Goal: Task Accomplishment & Management: Complete application form

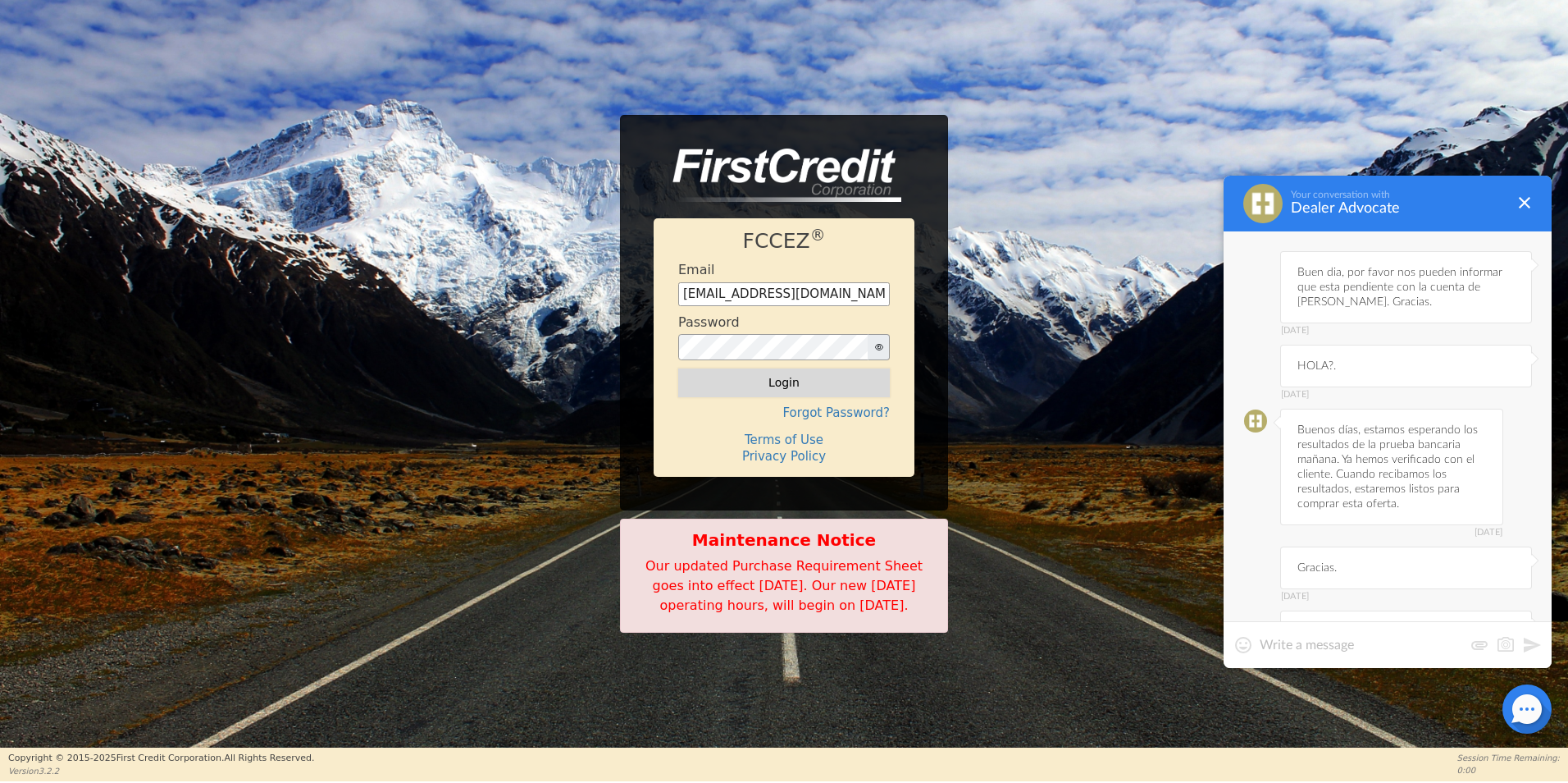
scroll to position [2164, 0]
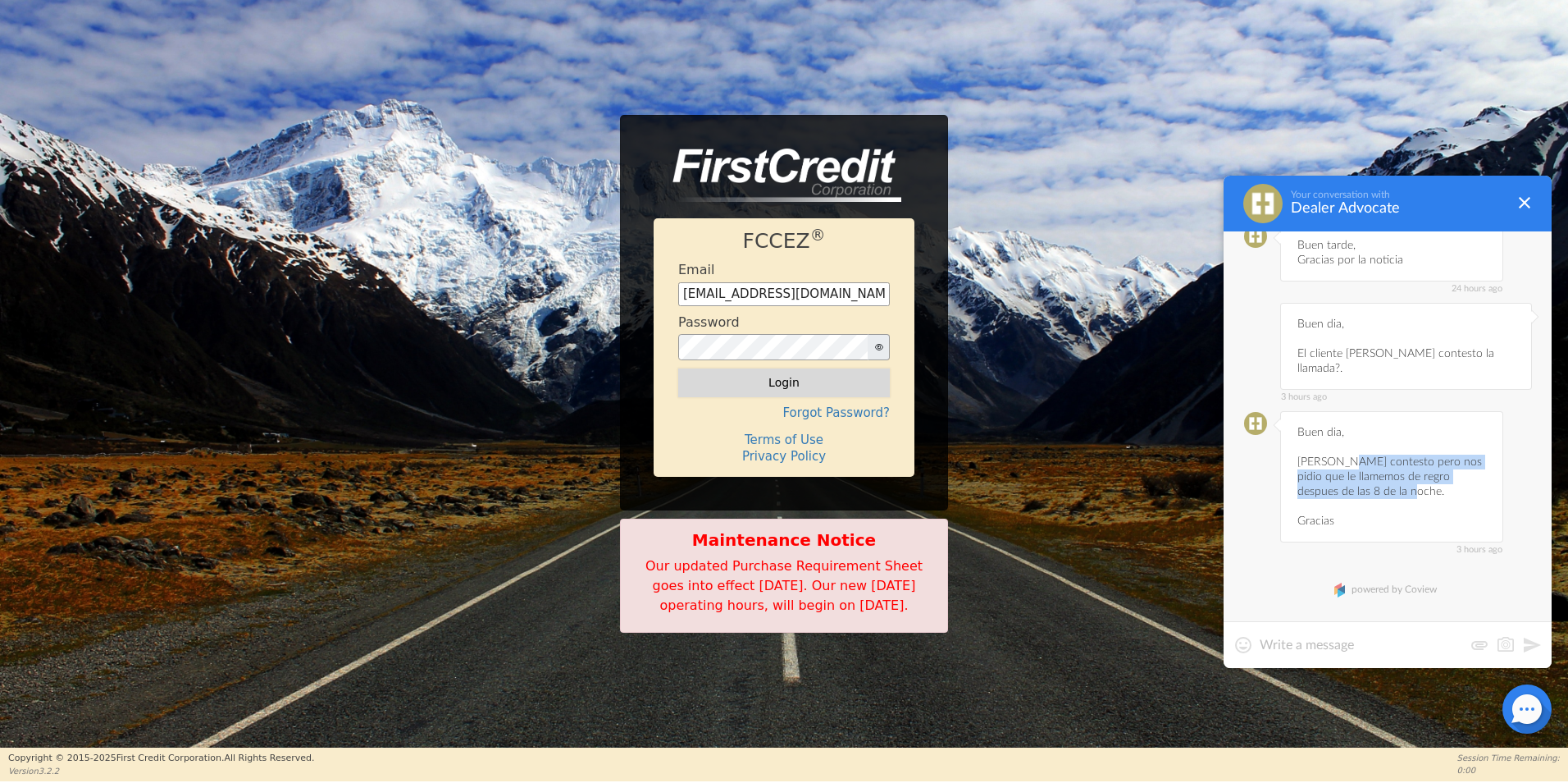
click at [821, 369] on button "Login" at bounding box center [784, 383] width 211 height 28
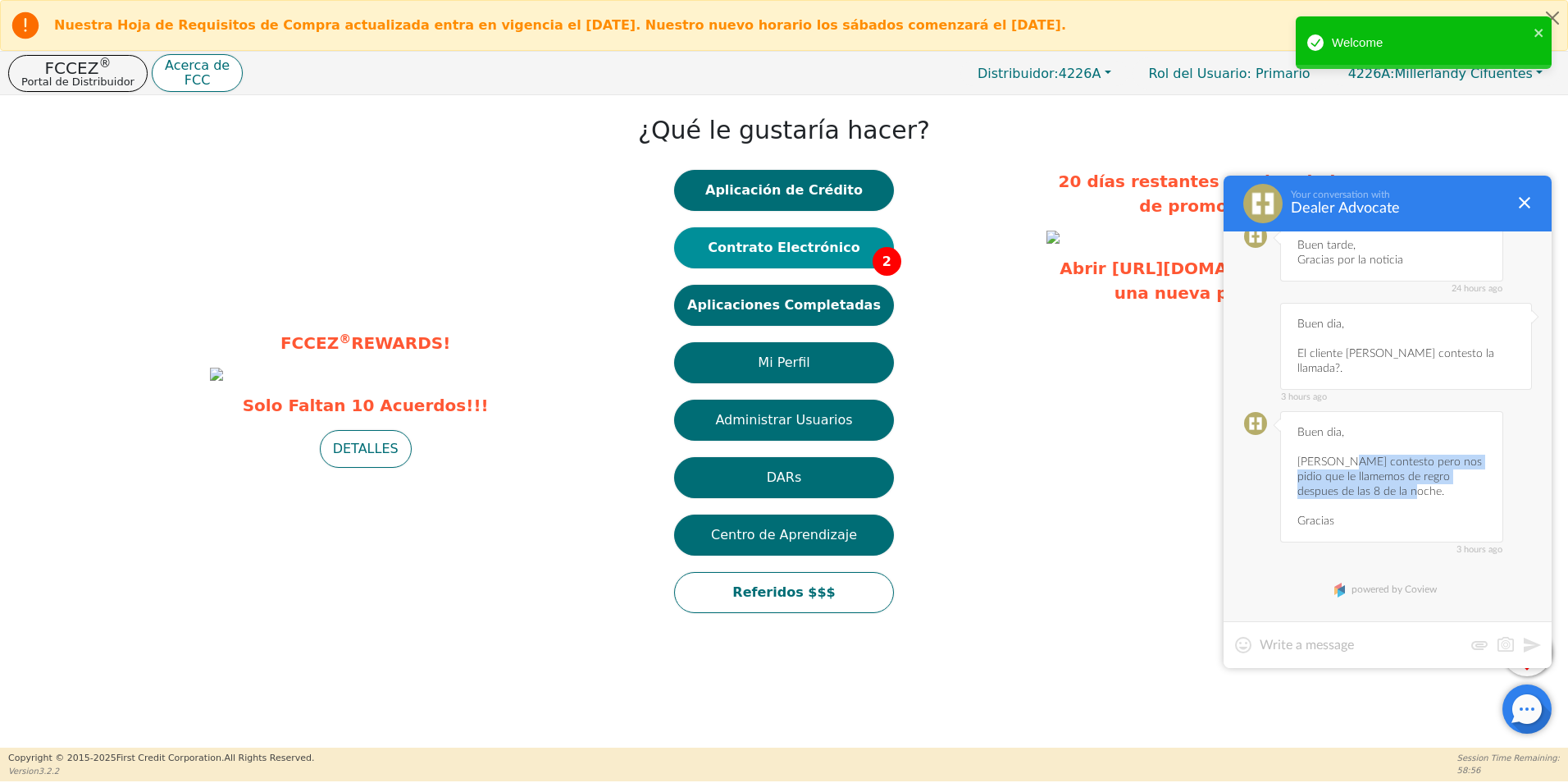
click at [808, 248] on button "Contrato Electrónico 2" at bounding box center [784, 248] width 220 height 41
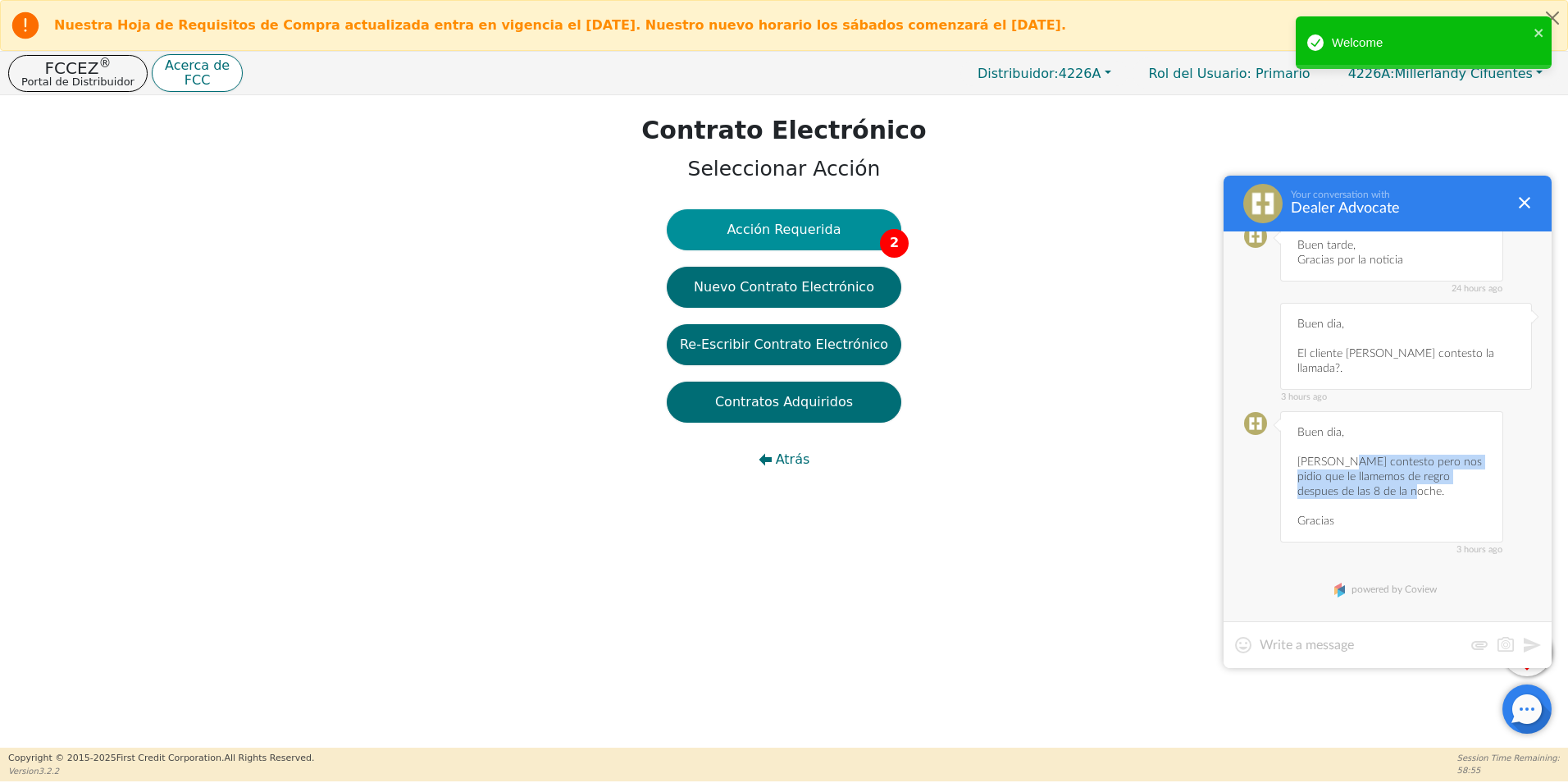
click at [851, 245] on button "Acción Requerida 2" at bounding box center [784, 230] width 235 height 41
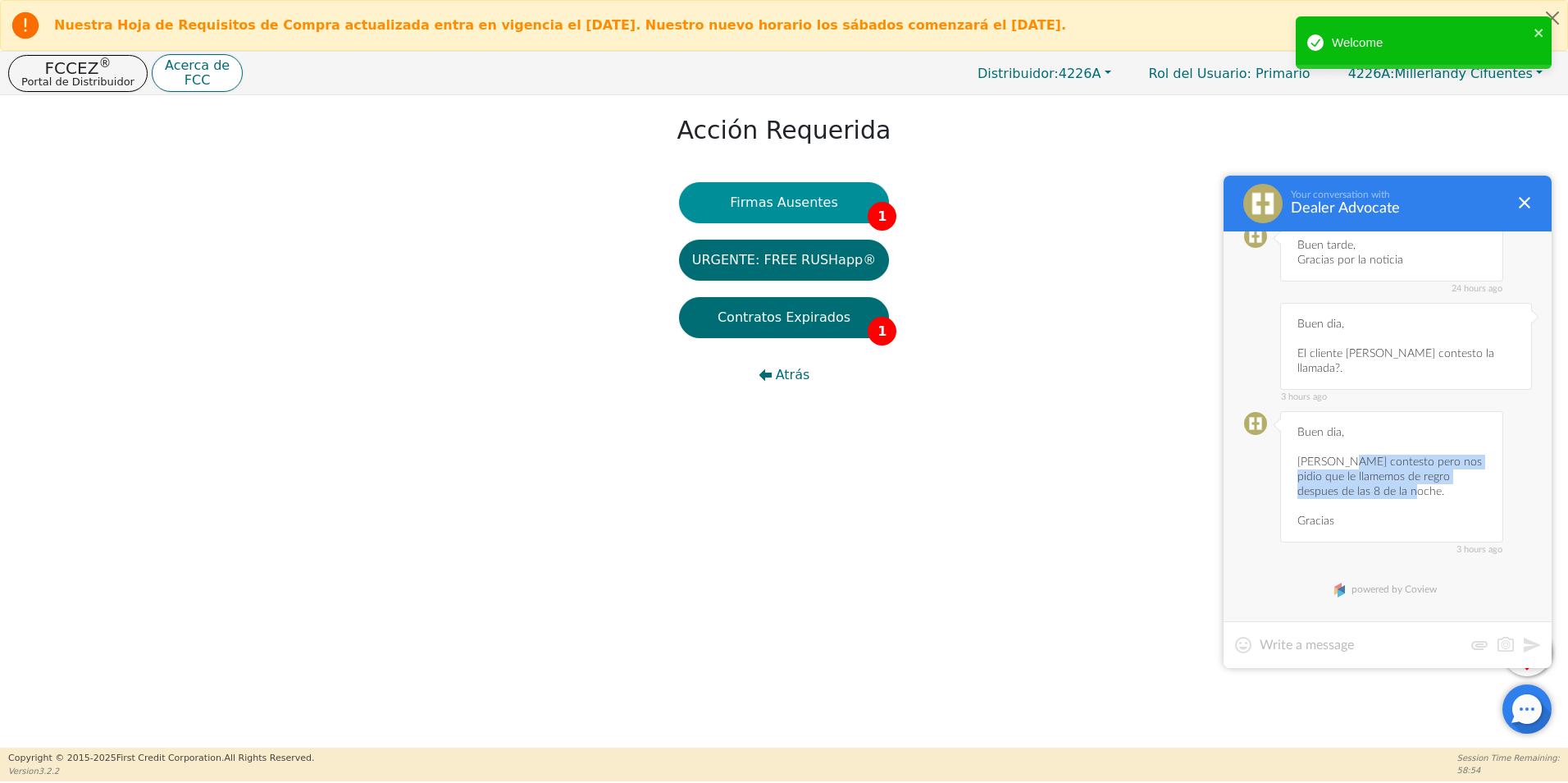
click at [864, 201] on button "Firmas Ausentes 1" at bounding box center [784, 203] width 210 height 41
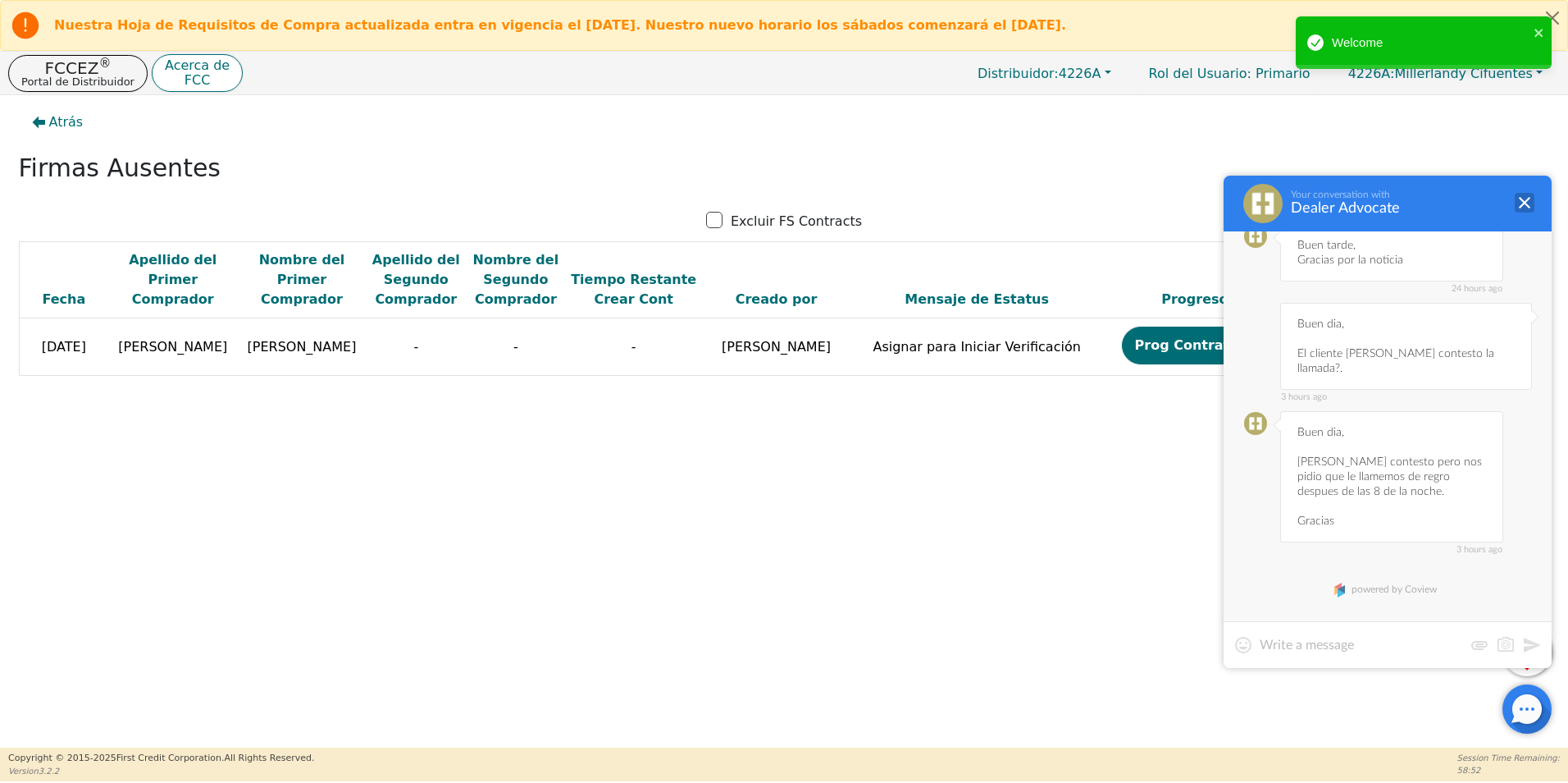
click at [1529, 207] on div at bounding box center [1525, 203] width 20 height 20
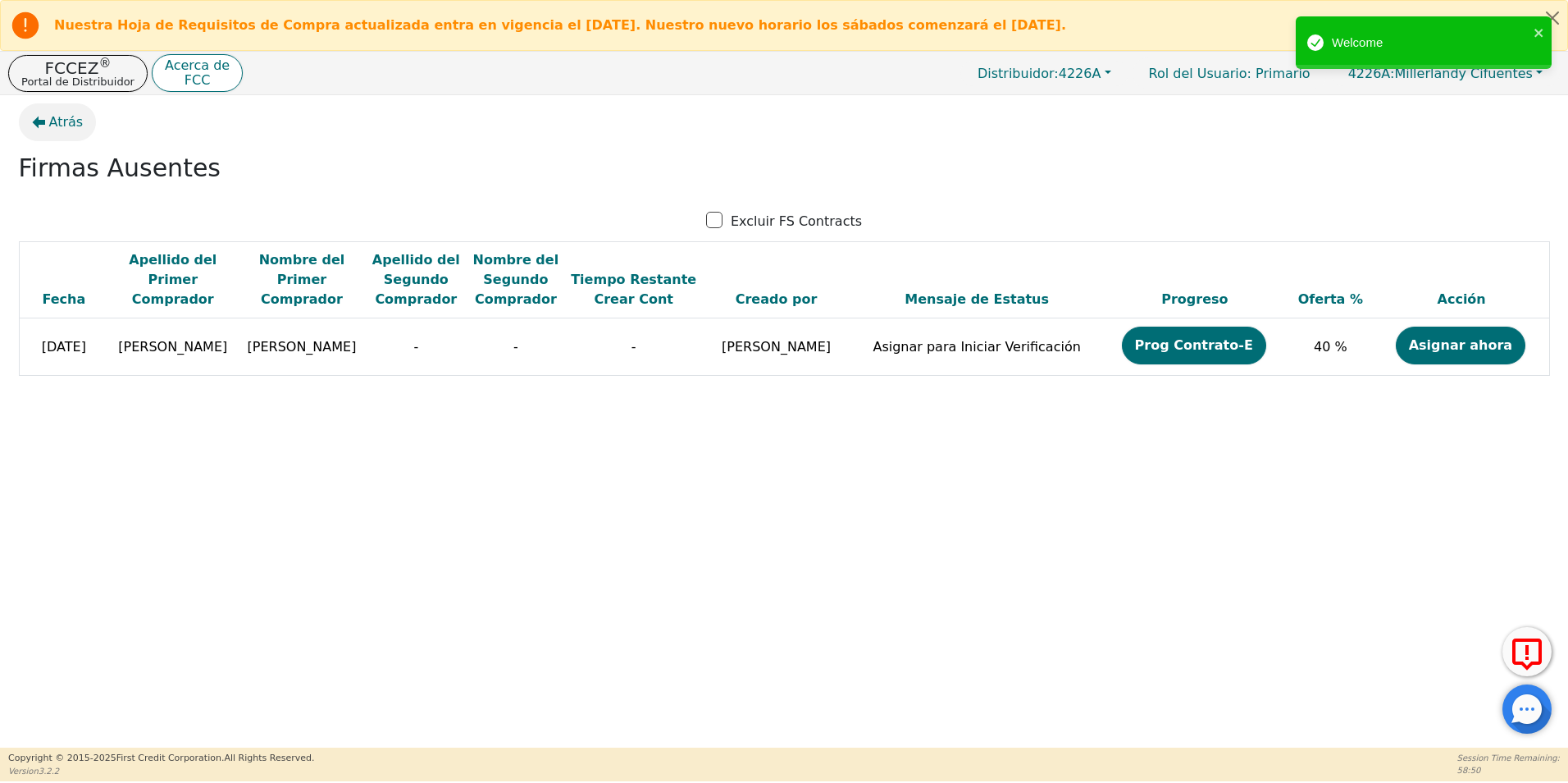
click at [55, 118] on span "Atrás" at bounding box center [66, 122] width 34 height 20
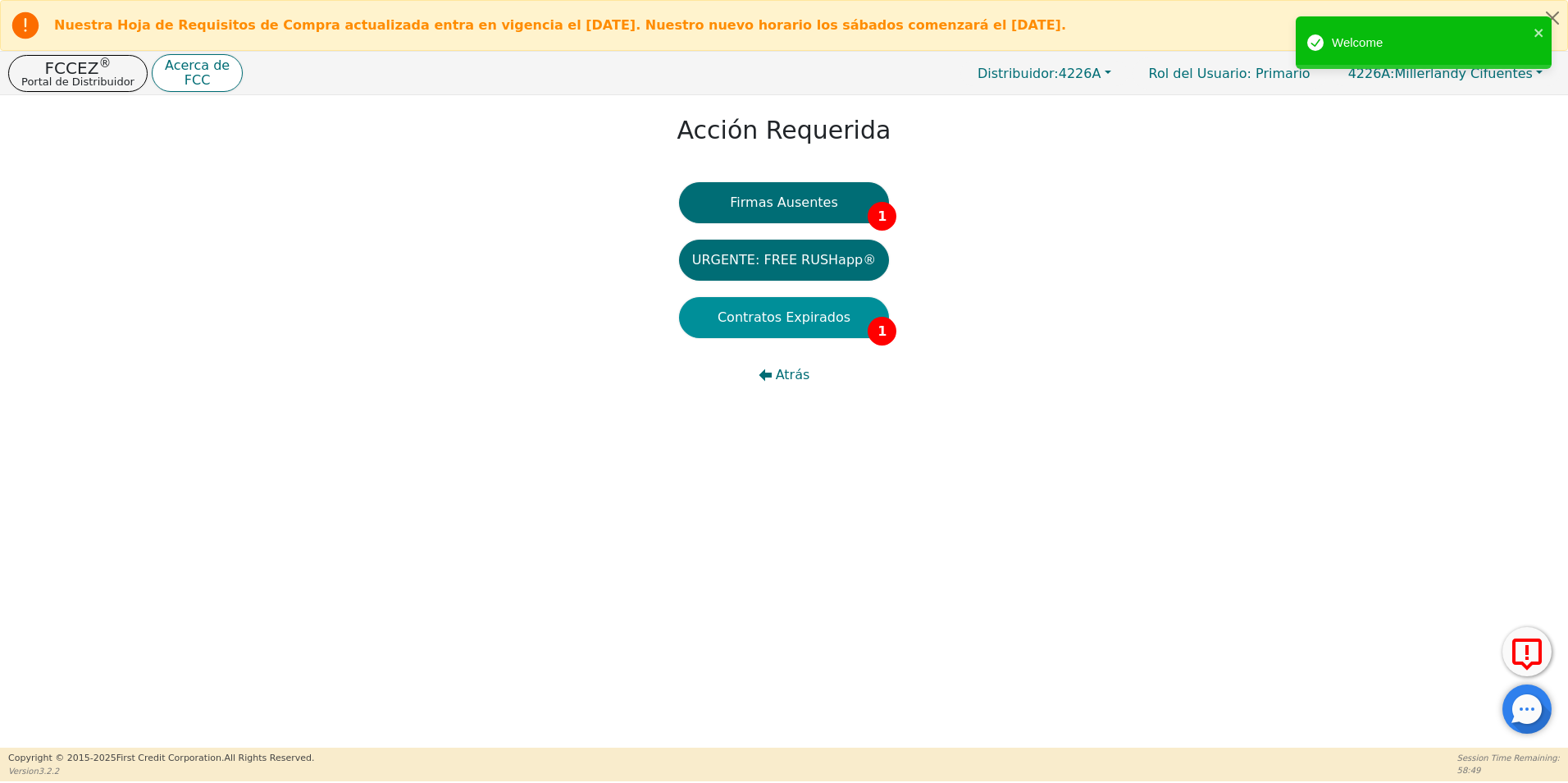
click at [783, 328] on button "Contratos Expirados 1" at bounding box center [784, 318] width 210 height 41
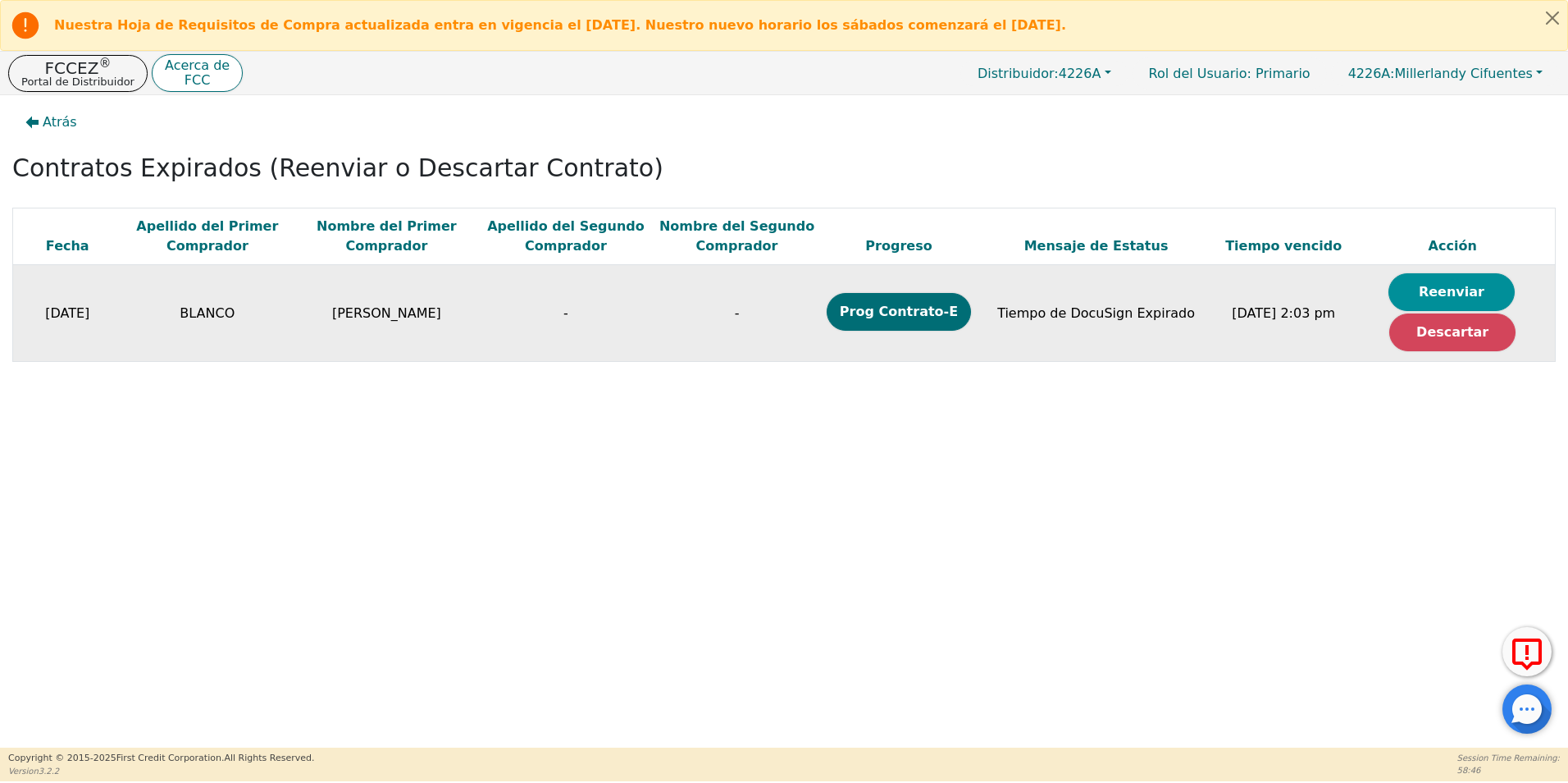
click at [1485, 279] on button "Reenviar" at bounding box center [1452, 292] width 126 height 38
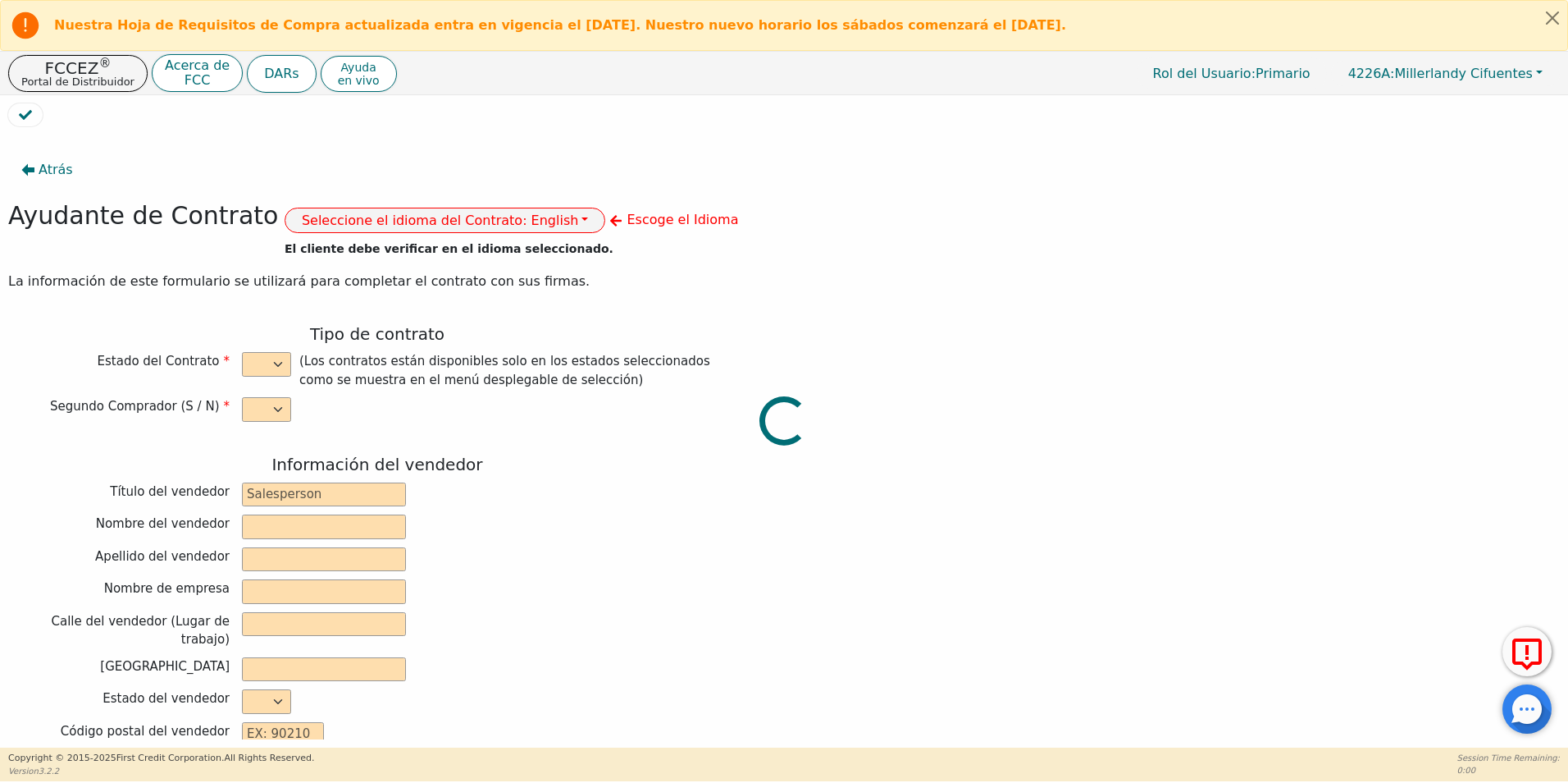
select select "n"
type input "CREDIT ANALYST"
type input "GLAFREISY"
type input "[PERSON_NAME]"
type input "DIAMOND PERFECT. DBA AQUAFEEL"
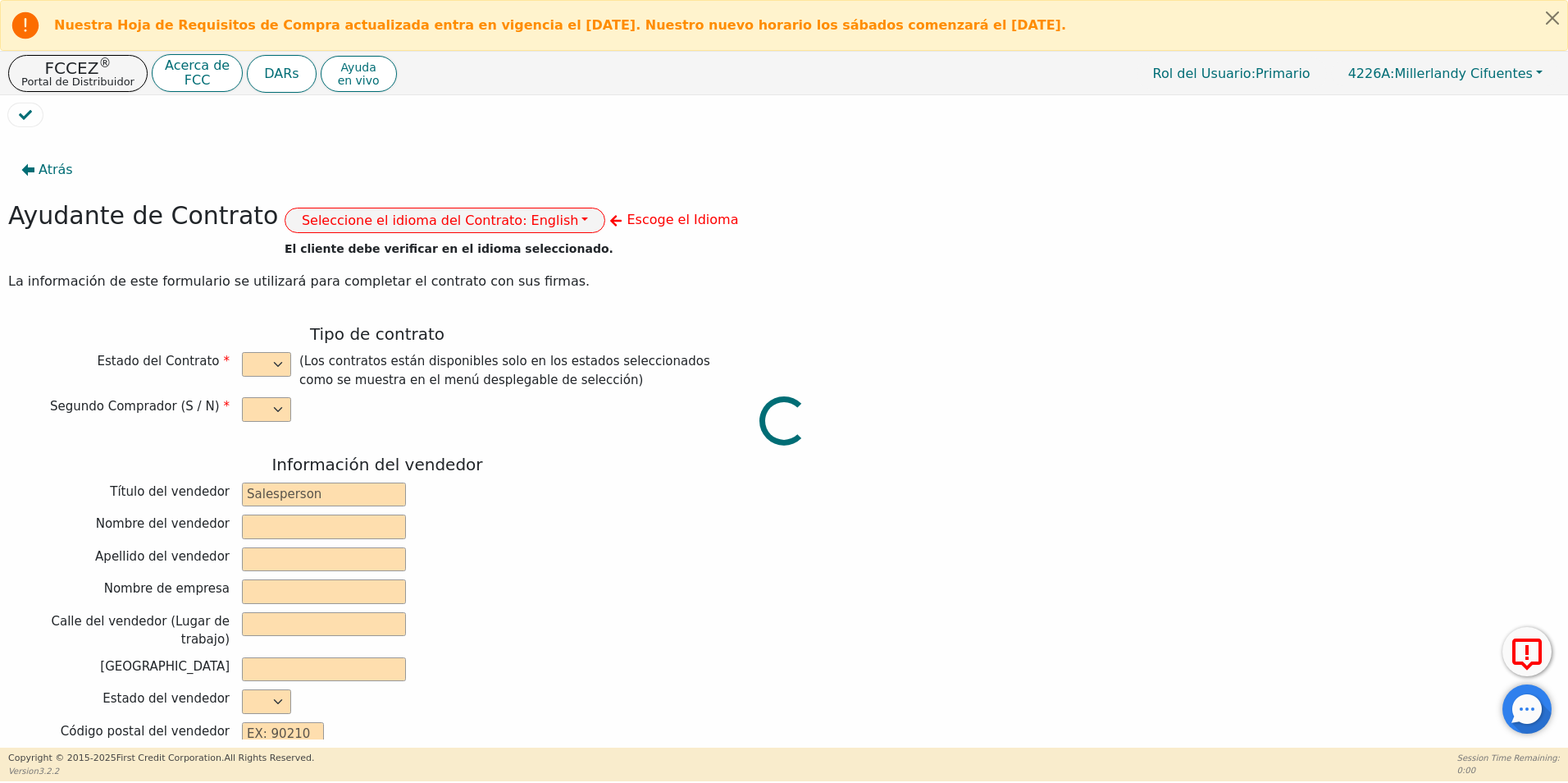
type input "[STREET_ADDRESS]"
type input "WAKE FOREST"
select select "NC"
type input "27587"
type input "WATER PURIFICATION SYSTEM"
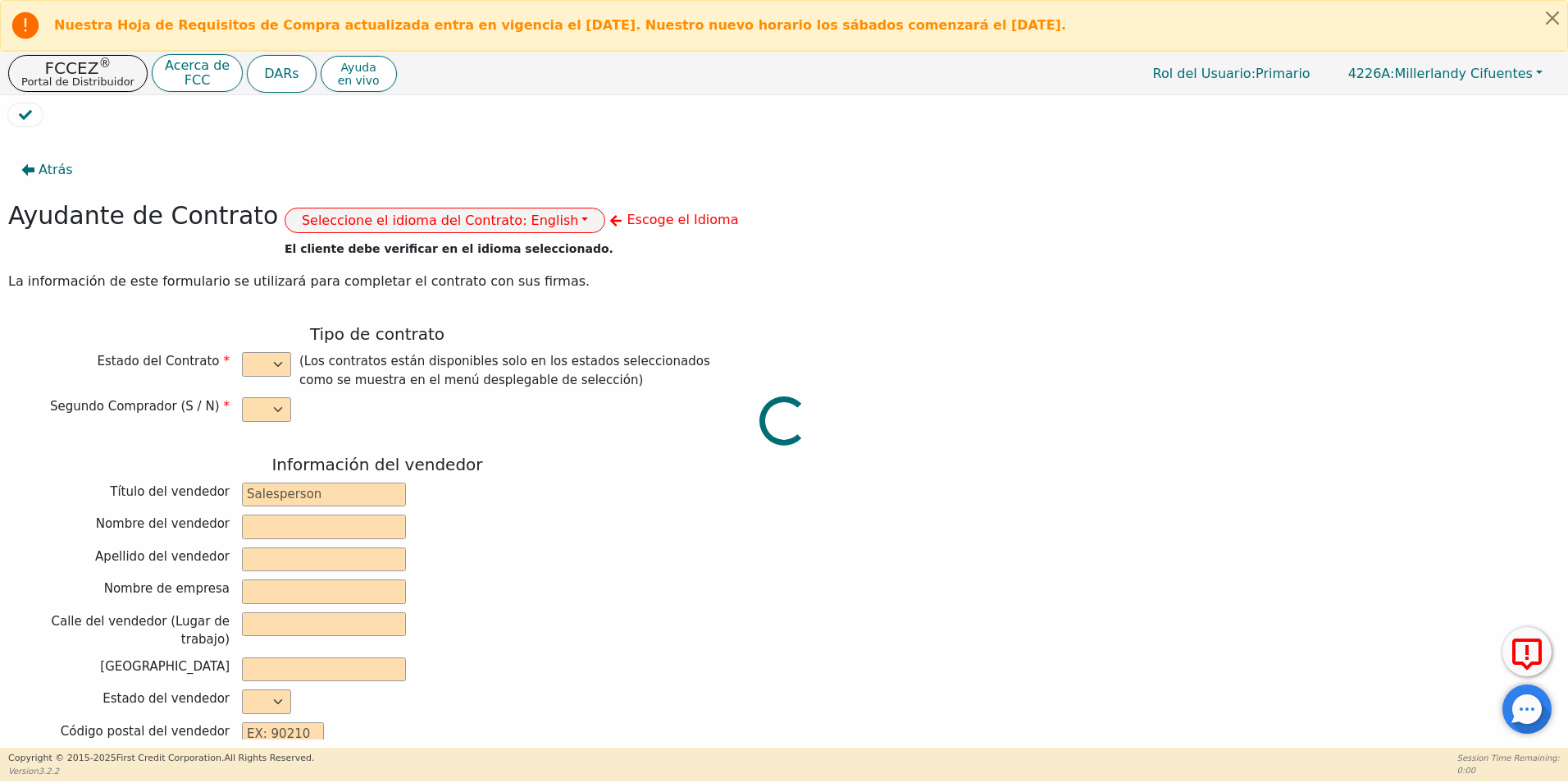
type input "AQUAFEEL SYSTEM"
type input "W525"
type input "[PERSON_NAME]"
type input "BLANCO"
type input "[EMAIL_ADDRESS][DOMAIN_NAME]"
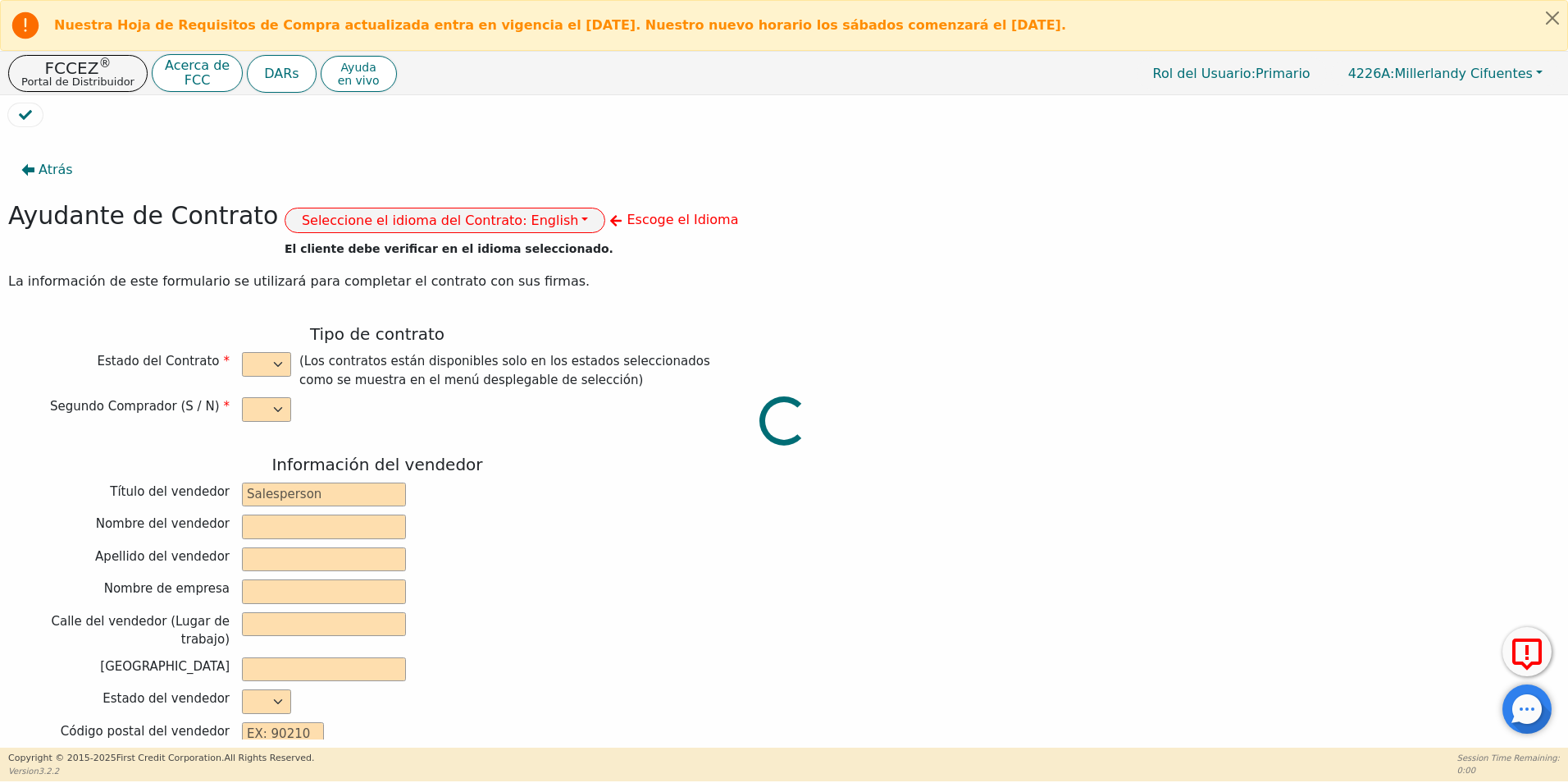
type input "[EMAIL_ADDRESS][DOMAIN_NAME]"
type input "[STREET_ADDRESS]"
type input "OREFIELD"
type input "LEGIGH"
select select "PA"
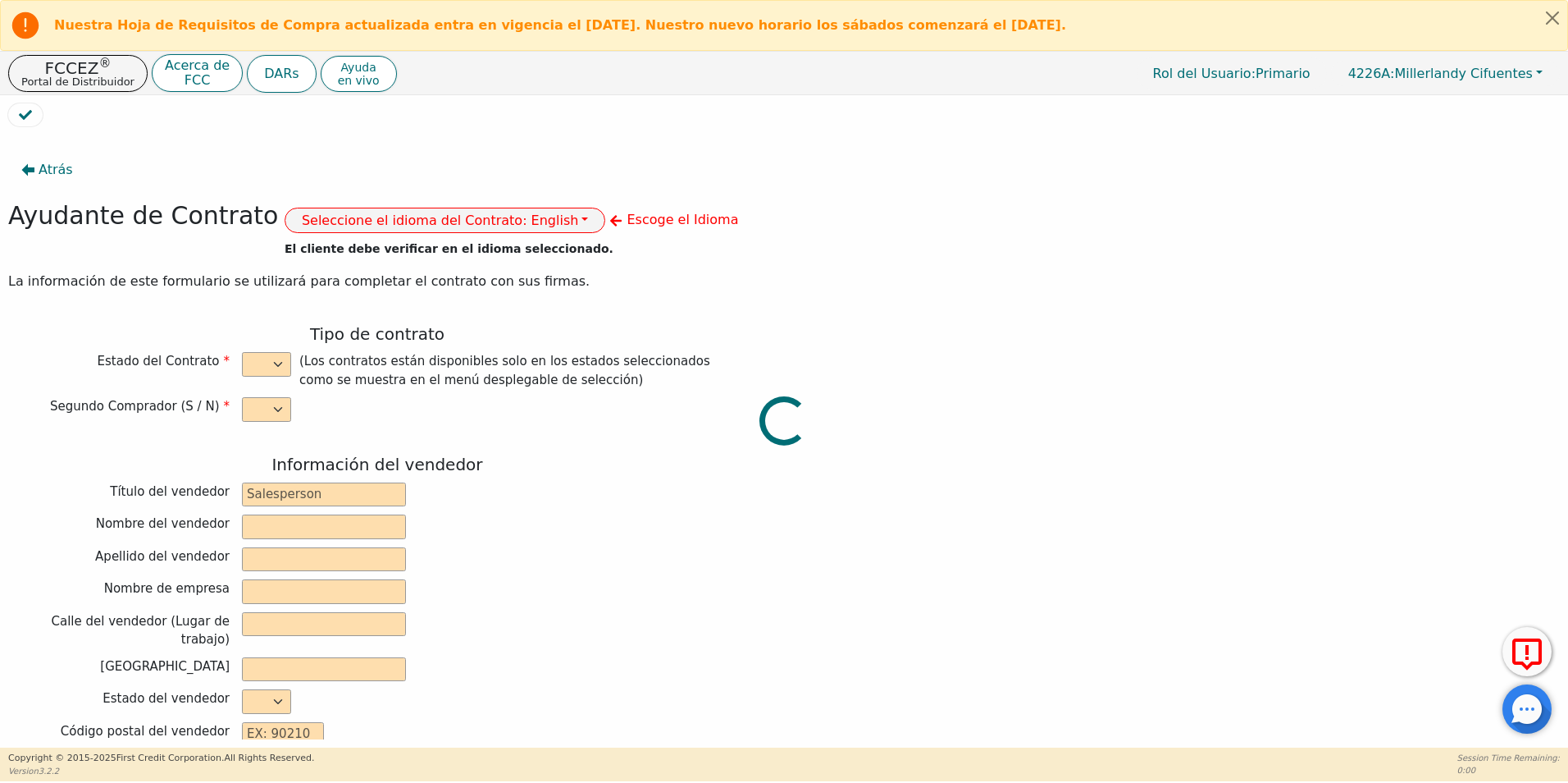
type input "16069"
type input "[DATE]"
type input "10.99"
type input "[DATE]"
type input "72"
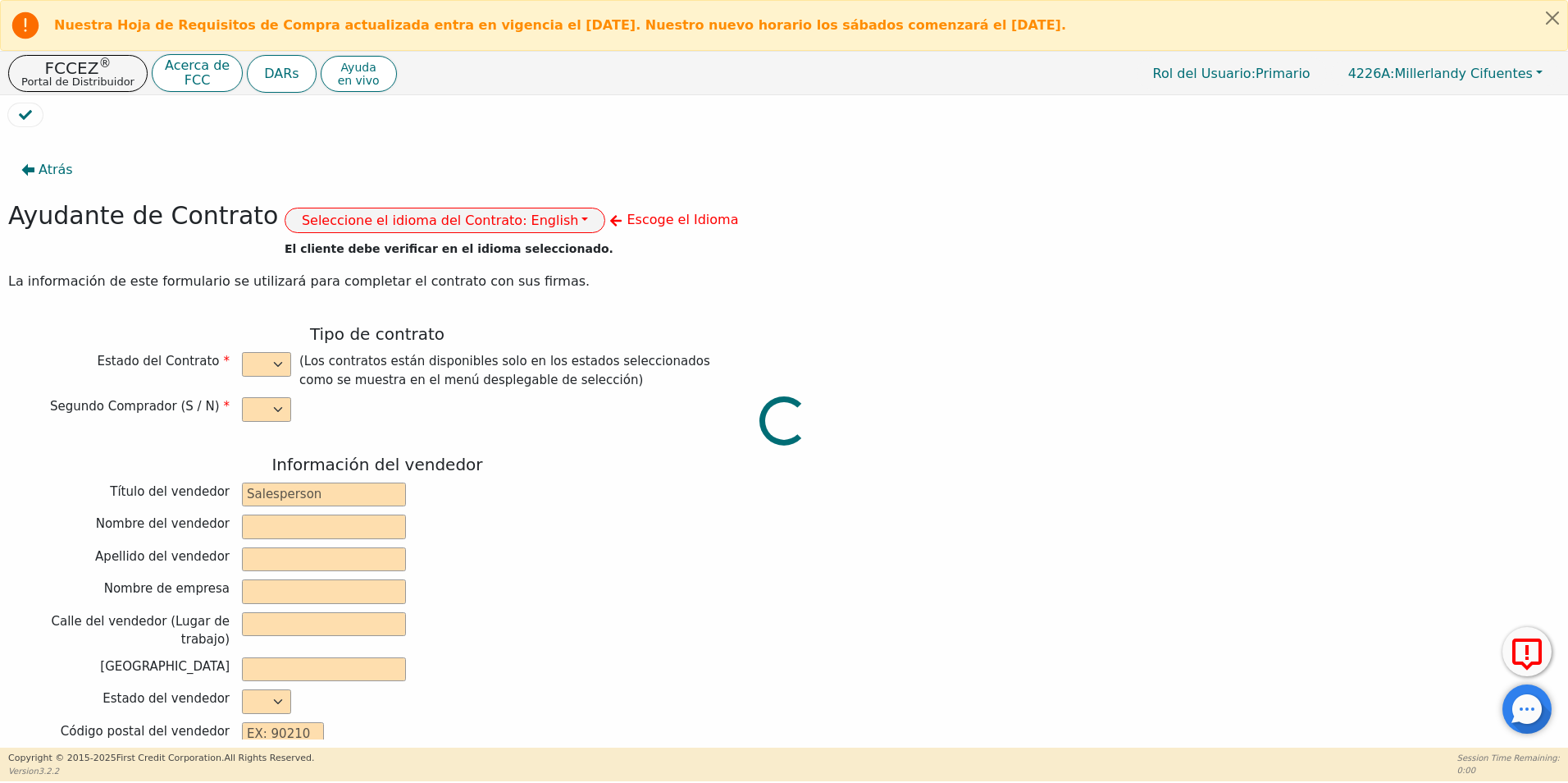
type input "0"
type input "8790.00"
type input "0.00"
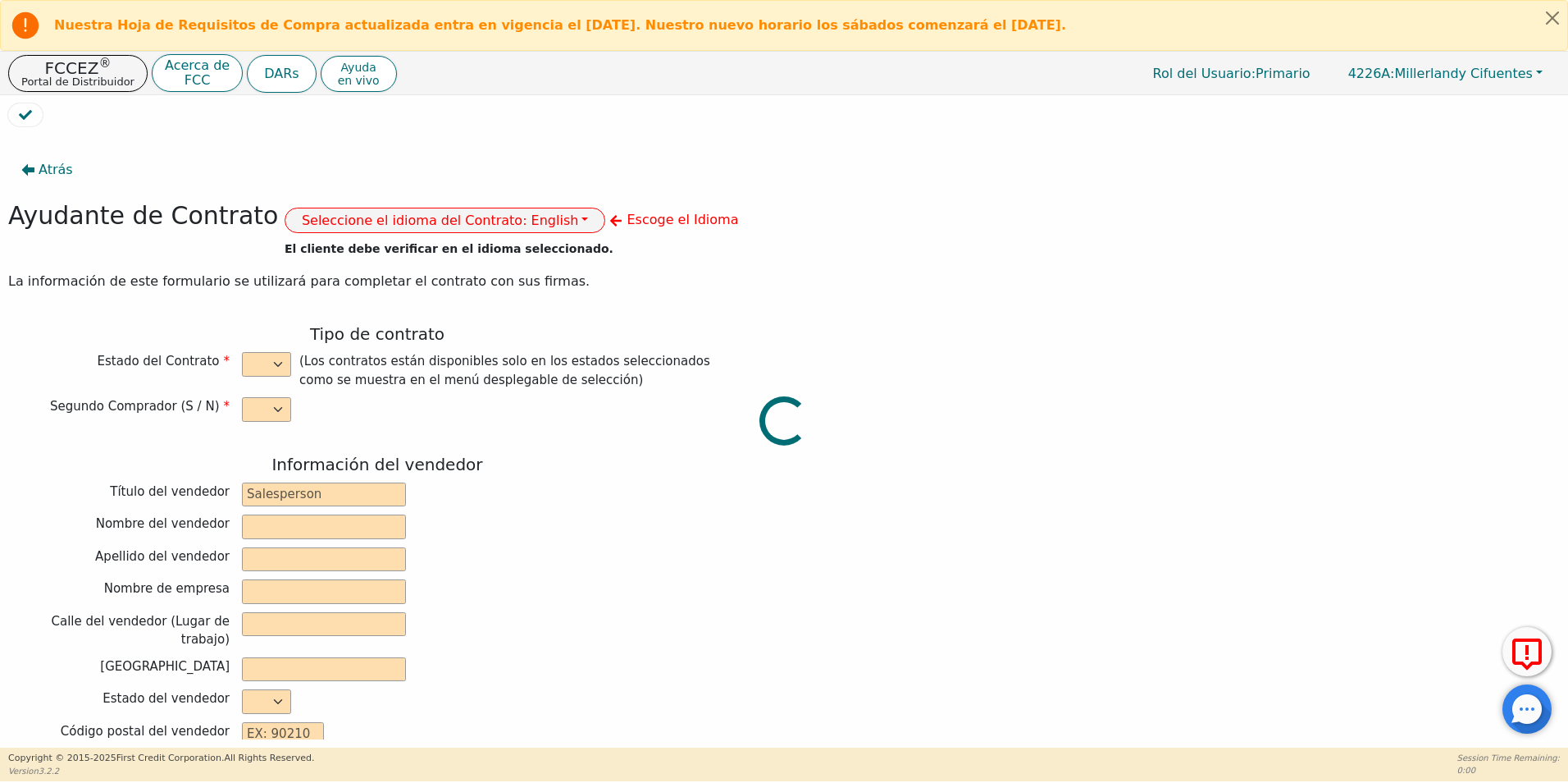
type input "0.00"
type input "8790.00"
type input "12042.72"
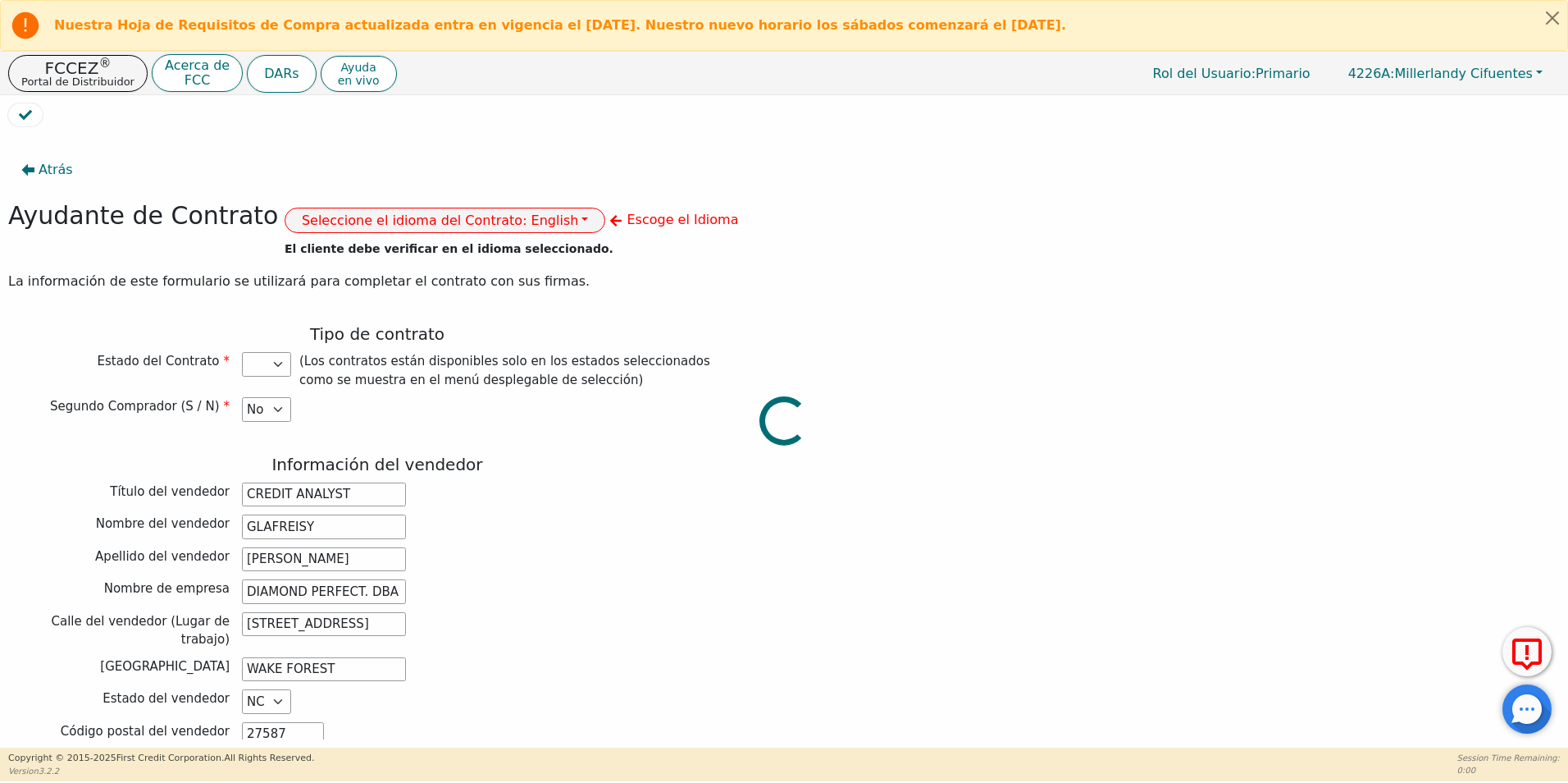
select select "PA"
click at [488, 223] on button "Seleccione el idioma del Contrato: English" at bounding box center [445, 220] width 322 height 25
click at [332, 271] on link "Español" at bounding box center [350, 278] width 129 height 23
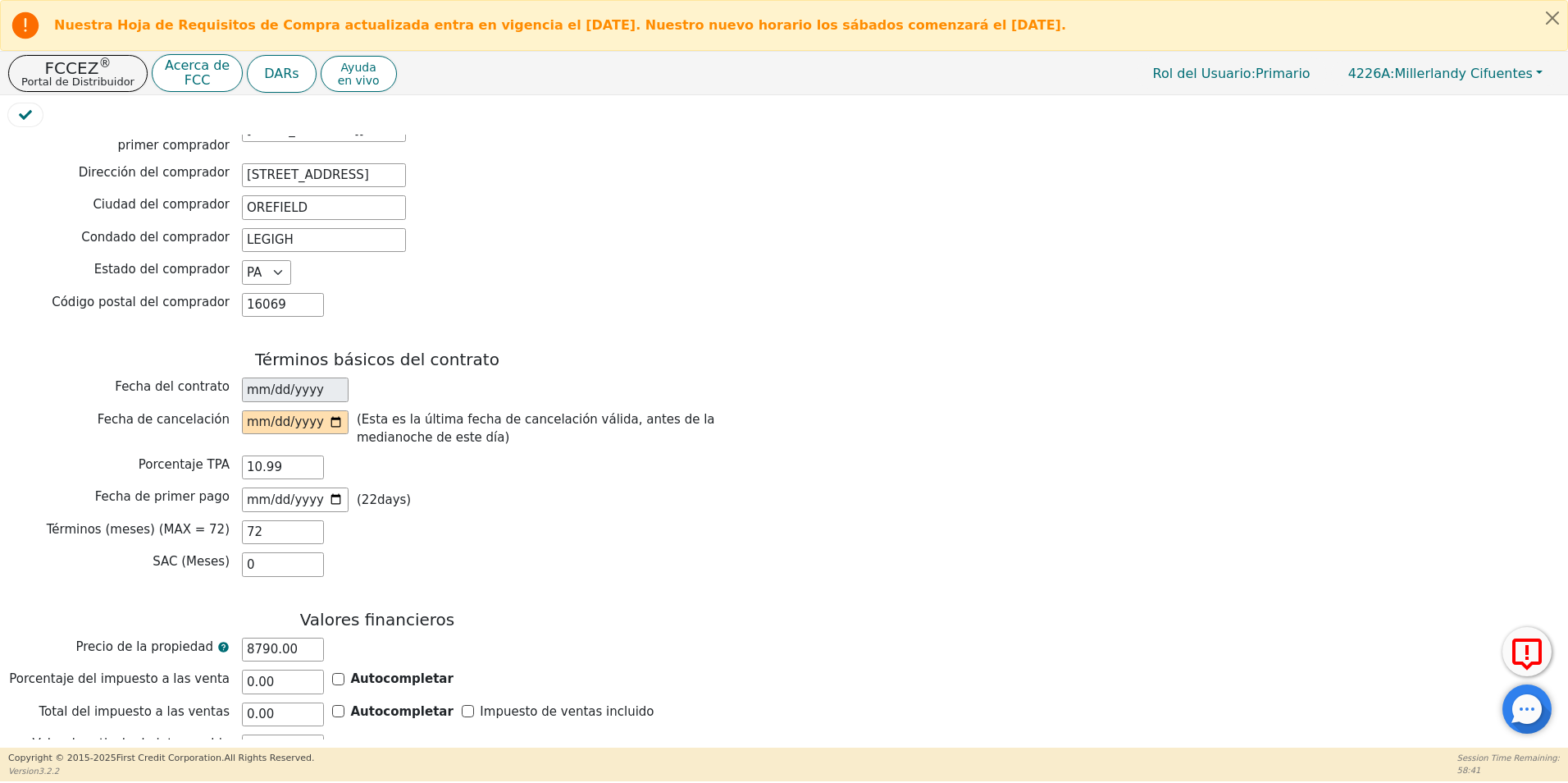
scroll to position [985, 0]
click at [332, 408] on input "date" at bounding box center [294, 420] width 107 height 24
type input "[DATE]"
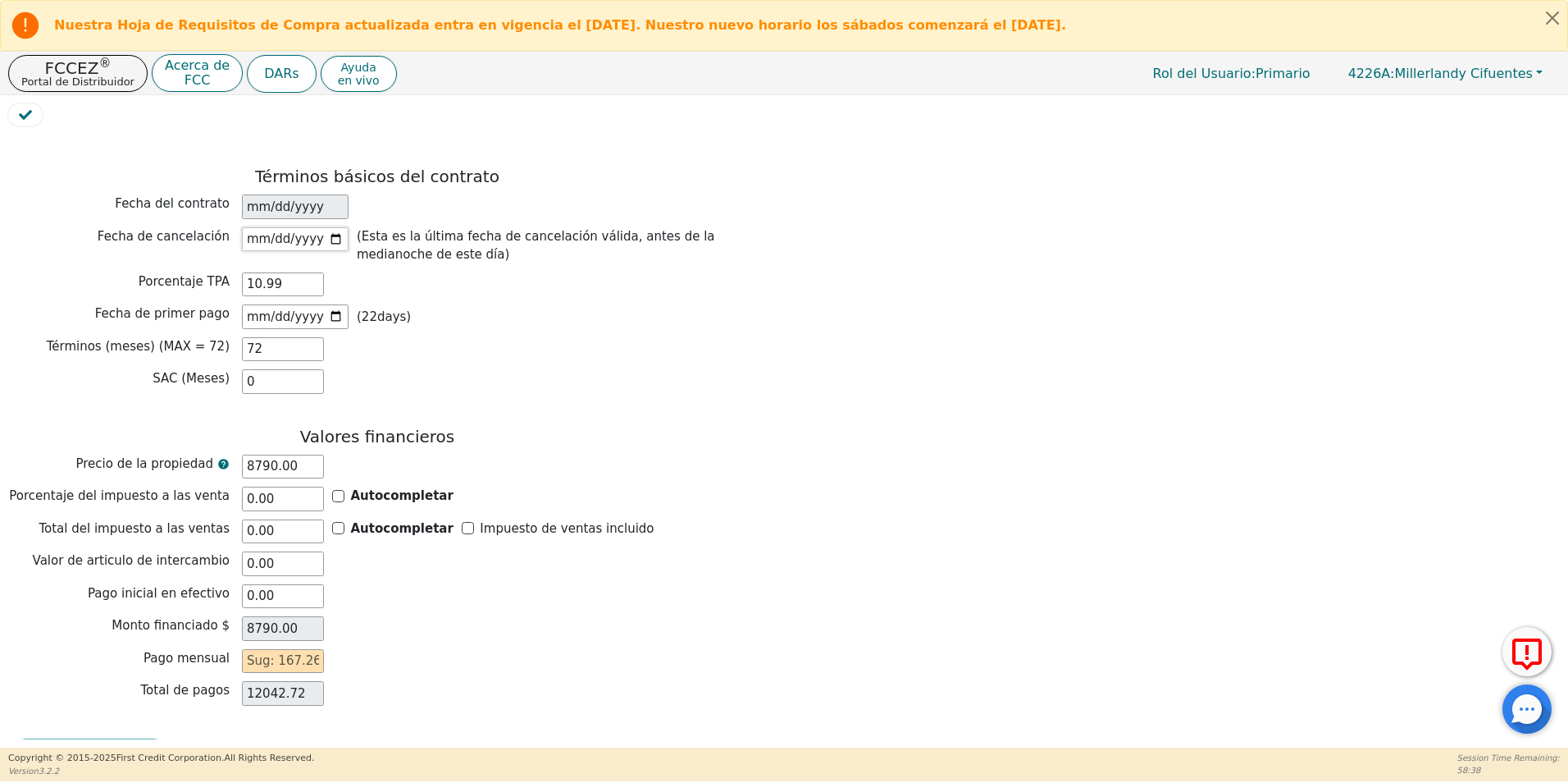
scroll to position [1168, 0]
click at [303, 647] on input "text" at bounding box center [283, 659] width 82 height 24
type input "1"
type input "72.00"
type input "16"
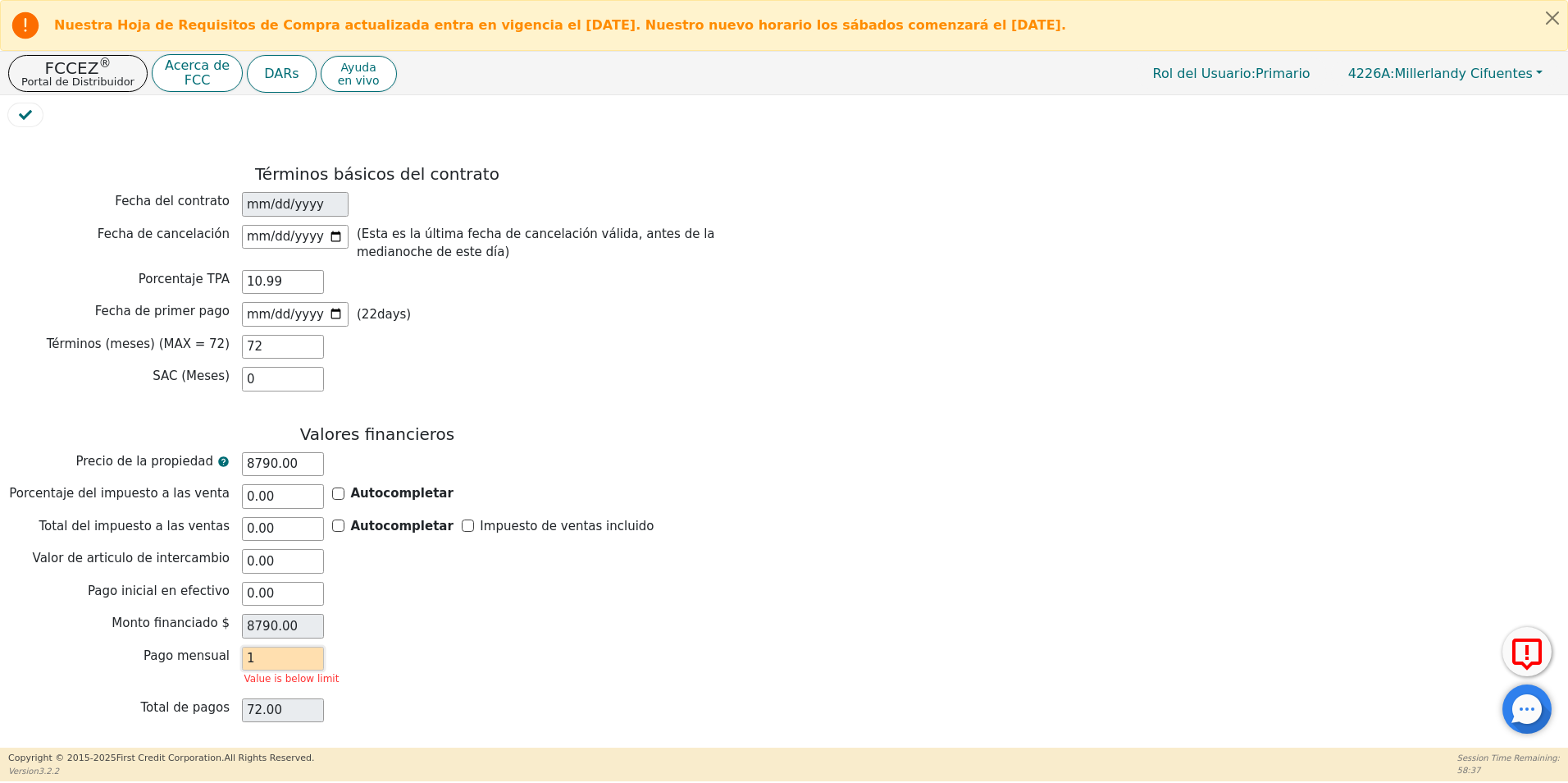
type input "1152.00"
type input "167"
type input "12024.00"
type input "167.2"
type input "12038.40"
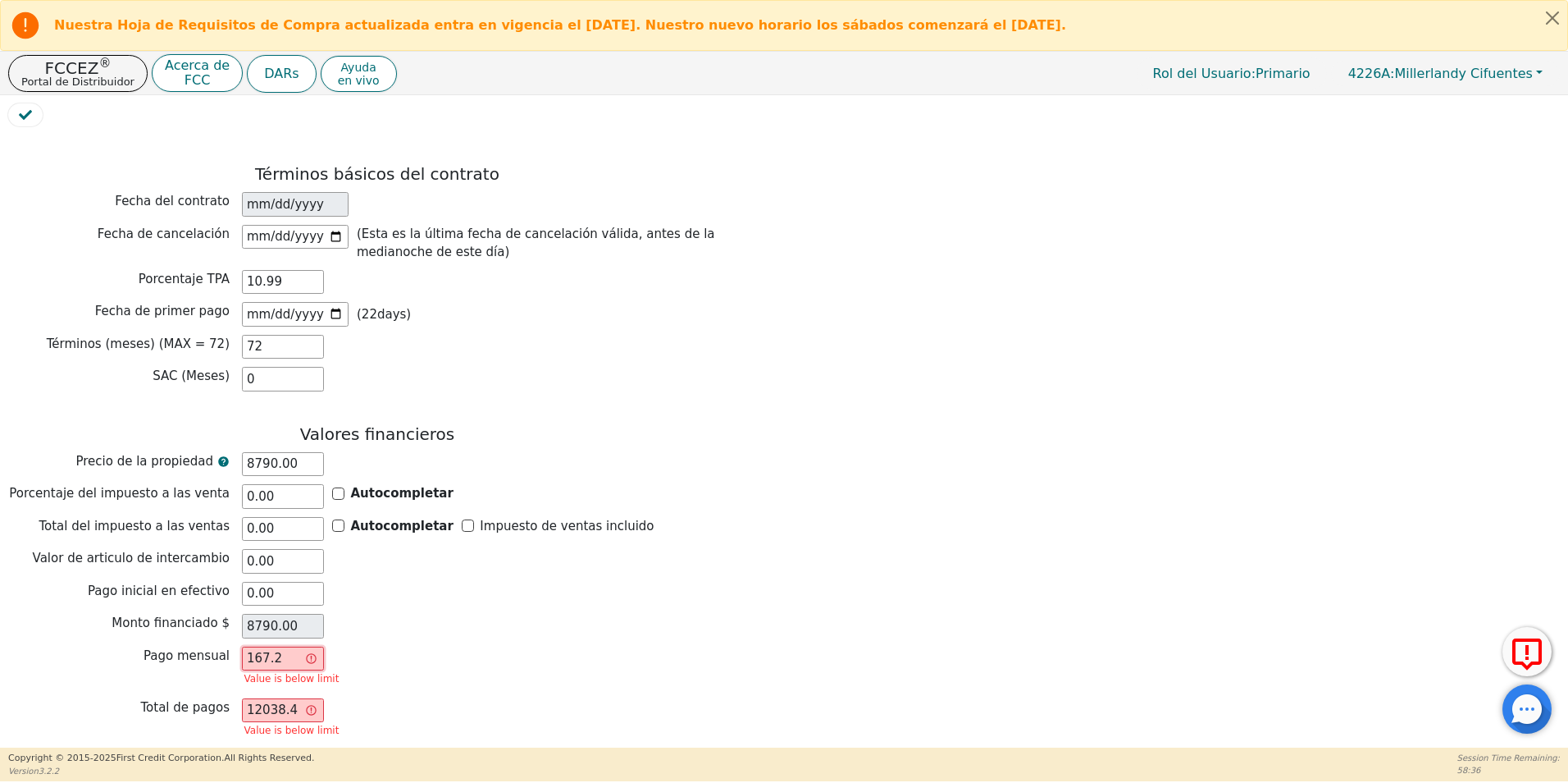
type input "167.26"
type input "12042.72"
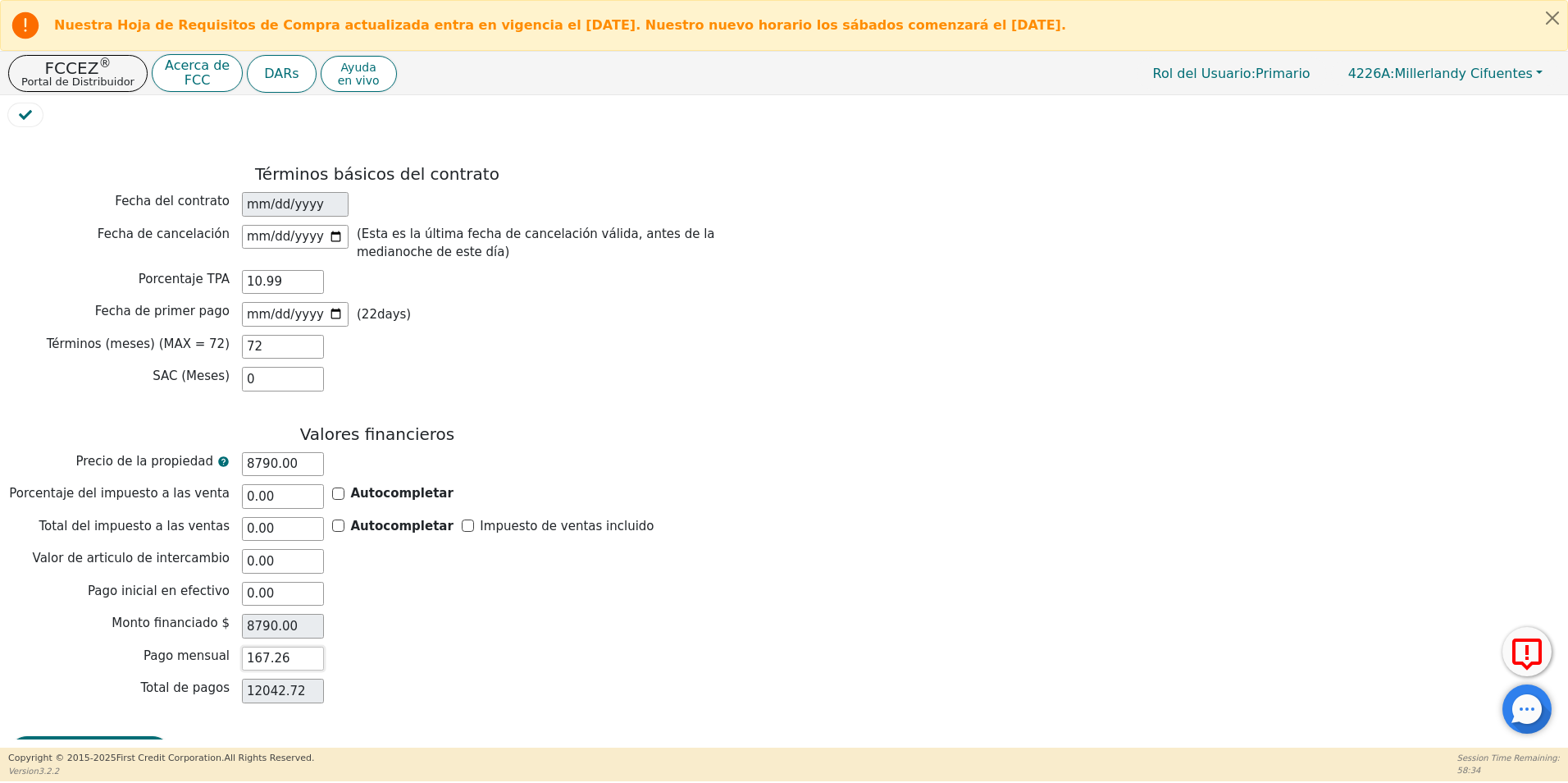
type input "167.26"
click at [338, 302] on input "[DATE]" at bounding box center [294, 314] width 107 height 24
click at [328, 302] on input "[DATE]" at bounding box center [294, 314] width 107 height 24
click at [332, 302] on input "[DATE]" at bounding box center [294, 314] width 107 height 24
type input "[DATE]"
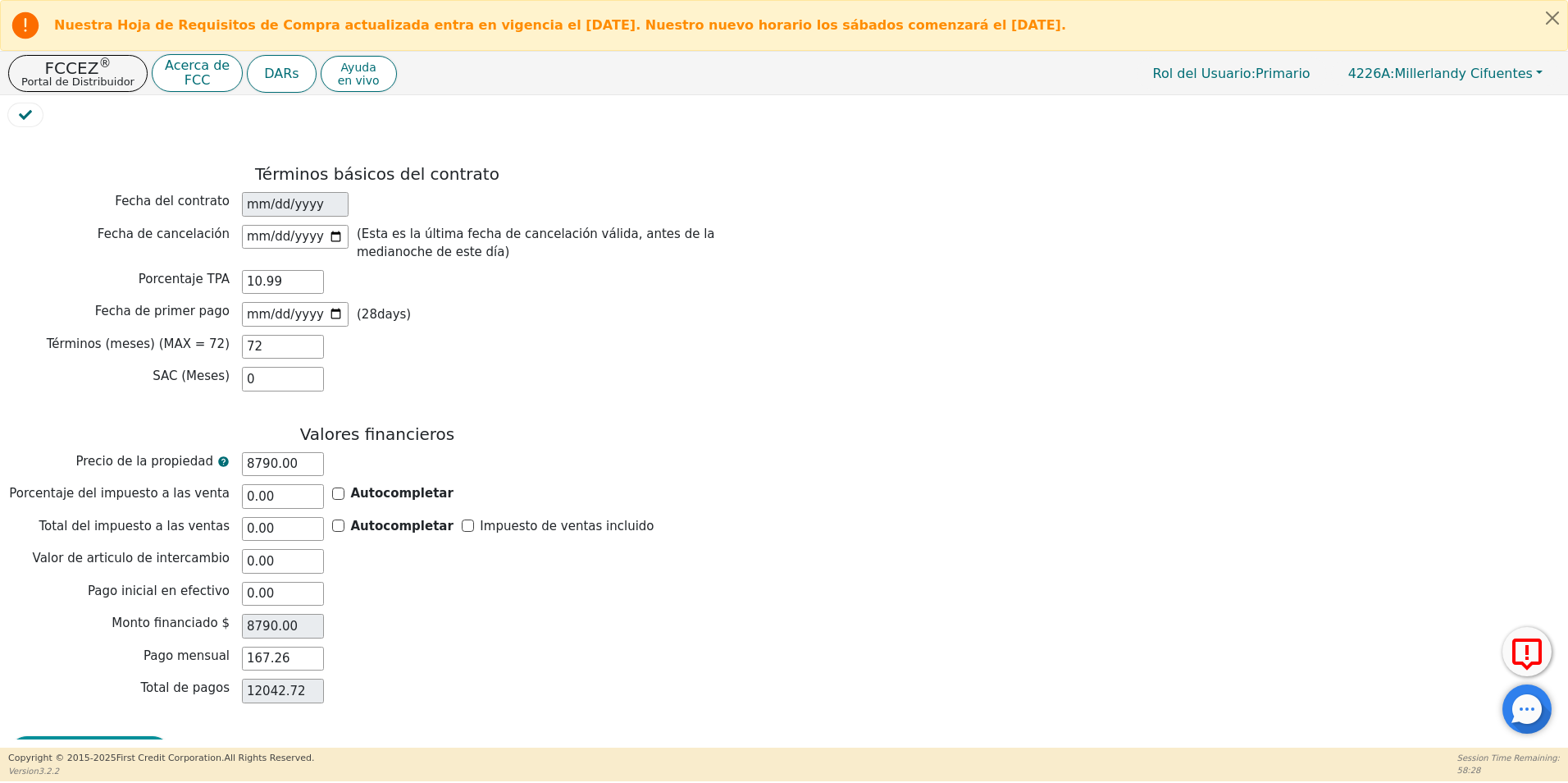
click at [87, 736] on button "Revision de Contrato" at bounding box center [89, 755] width 163 height 38
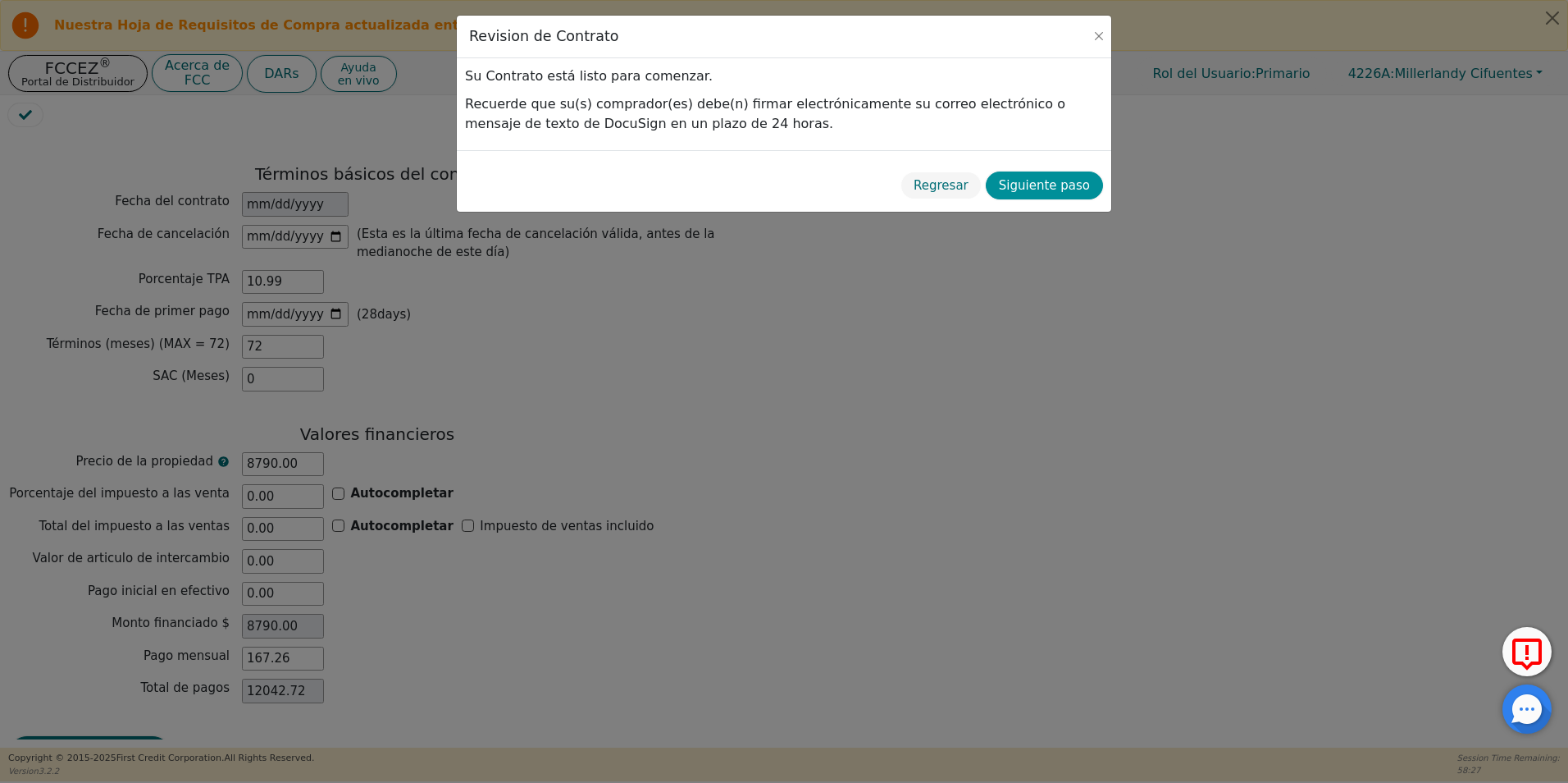
click at [1072, 192] on button "Siguiente paso" at bounding box center [1045, 185] width 117 height 28
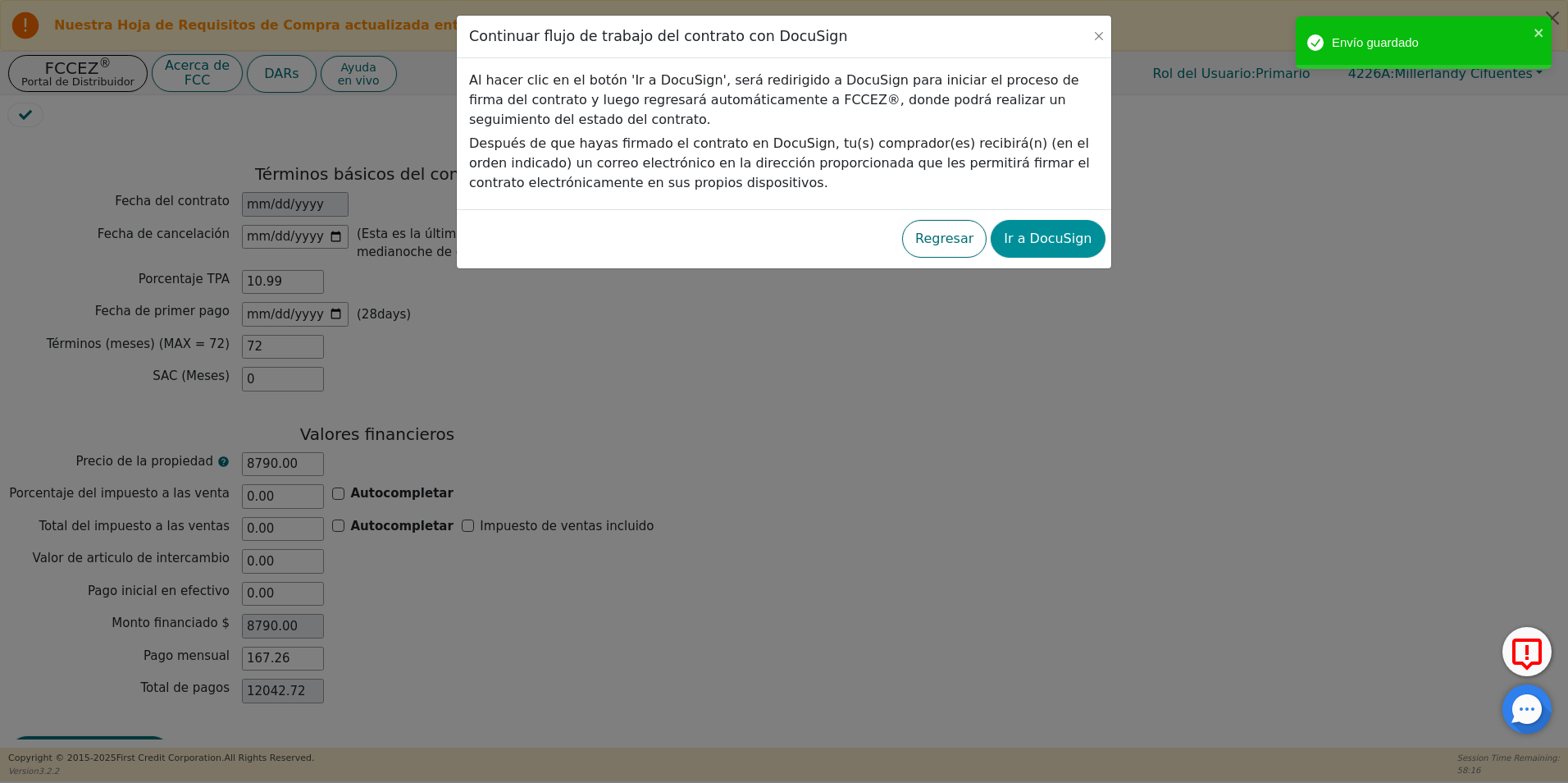
click at [1055, 235] on button "Ir a DocuSign" at bounding box center [1048, 239] width 114 height 38
